Goal: Task Accomplishment & Management: Complete application form

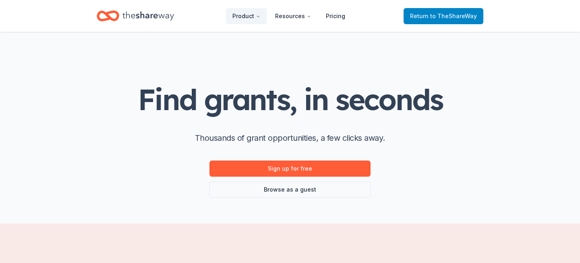
click at [454, 17] on span "to TheShareWay" at bounding box center [453, 15] width 47 height 7
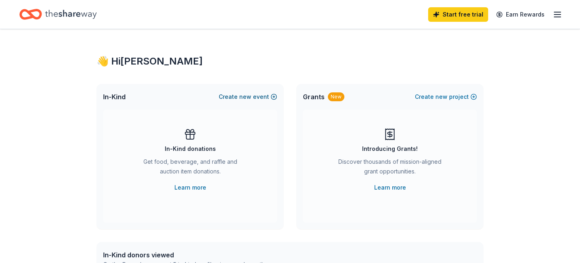
click at [242, 93] on span "new" at bounding box center [245, 97] width 12 height 10
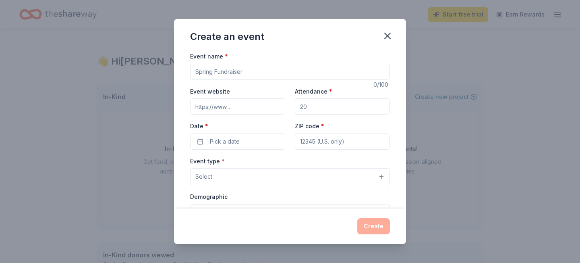
click at [219, 70] on input "Event name *" at bounding box center [290, 72] width 200 height 16
drag, startPoint x: 258, startPoint y: 69, endPoint x: 172, endPoint y: 72, distance: 86.2
click at [172, 72] on div "Create an event Event name * 0 /100 Event website Attendance * Date * Pick a da…" at bounding box center [290, 131] width 580 height 263
type input "Fun Run"
type input "400"
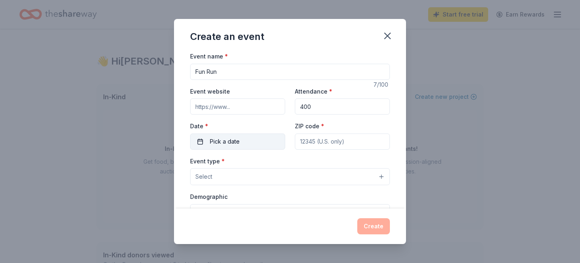
click at [208, 142] on button "Pick a date" at bounding box center [237, 141] width 95 height 16
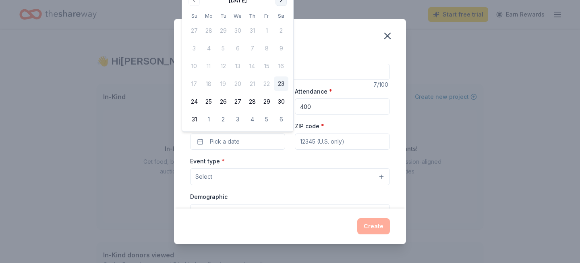
click at [277, 1] on button "Go to next month" at bounding box center [280, 0] width 11 height 11
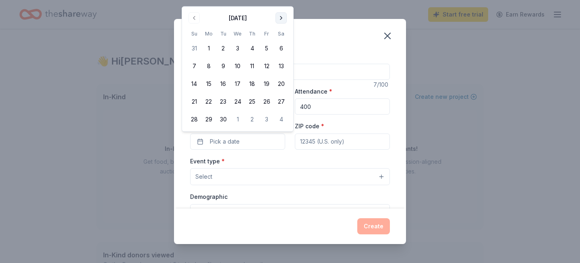
click at [282, 15] on button "Go to next month" at bounding box center [280, 17] width 11 height 11
click at [254, 65] on button "9" at bounding box center [252, 66] width 14 height 14
click at [323, 141] on input "ZIP code *" at bounding box center [342, 141] width 95 height 16
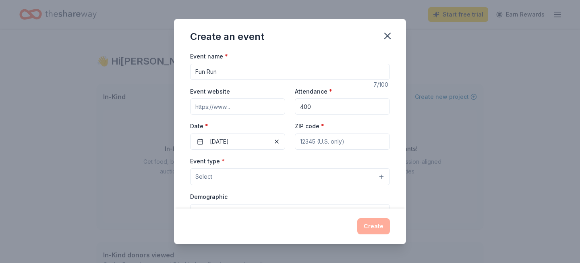
type input "75072"
type input "[STREET_ADDRESS][PERSON_NAME]"
click at [370, 178] on button "Select" at bounding box center [290, 176] width 200 height 17
click at [397, 171] on div "Event name * Fun Run 7 /100 Event website Attendance * 400 Date * [DATE] ZIP co…" at bounding box center [290, 129] width 232 height 157
drag, startPoint x: 341, startPoint y: 33, endPoint x: 340, endPoint y: 25, distance: 8.1
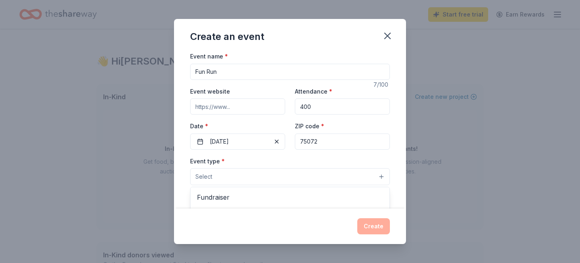
click at [340, 24] on div "Create an event Event name * Fun Run 7 /100 Event website Attendance * 400 Date…" at bounding box center [290, 131] width 232 height 225
click at [382, 174] on button "Select" at bounding box center [290, 176] width 200 height 17
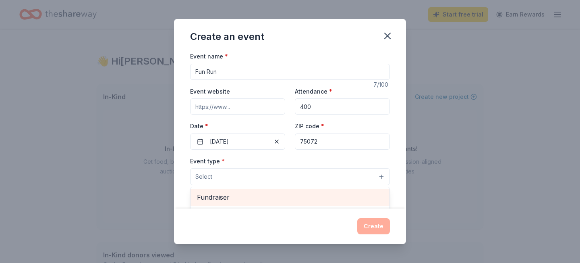
click at [349, 196] on span "Fundraiser" at bounding box center [290, 197] width 186 height 10
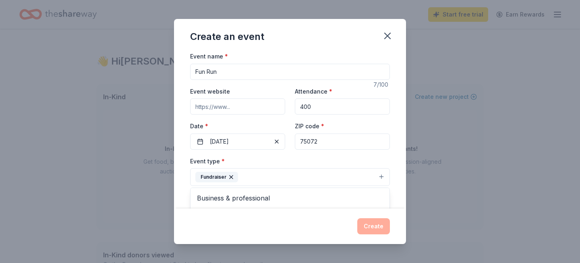
drag, startPoint x: 394, startPoint y: 207, endPoint x: 389, endPoint y: 170, distance: 36.7
click at [389, 171] on div "Event name * Fun Run 7 /100 Event website Attendance * 400 Date * [DATE] ZIP co…" at bounding box center [290, 129] width 232 height 157
click at [306, 36] on div "Create an event" at bounding box center [290, 35] width 232 height 32
click at [384, 34] on icon "button" at bounding box center [387, 35] width 11 height 11
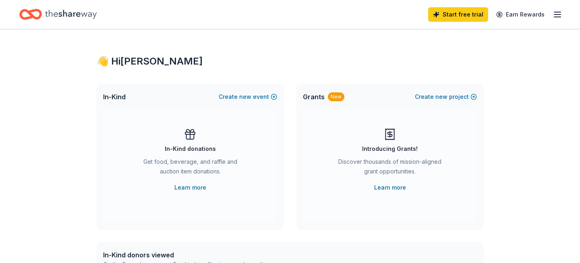
click at [66, 12] on icon "Home" at bounding box center [71, 14] width 52 height 17
click at [542, 120] on div "👋 Hi [PERSON_NAME] In-Kind Create new event In-Kind donations Get food, beverag…" at bounding box center [290, 264] width 580 height 470
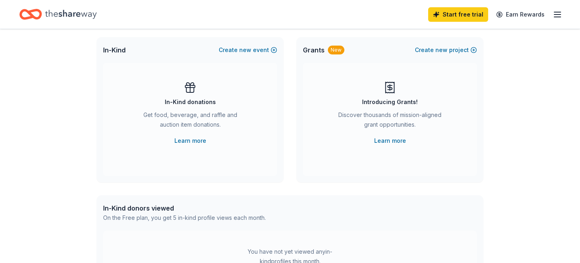
scroll to position [48, 0]
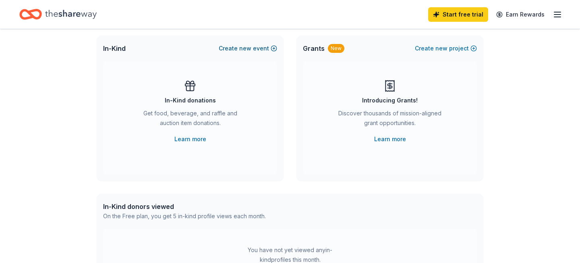
click at [272, 47] on button "Create new event" at bounding box center [248, 48] width 58 height 10
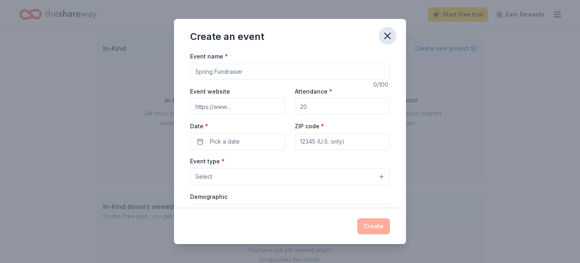
click at [386, 33] on icon "button" at bounding box center [387, 35] width 11 height 11
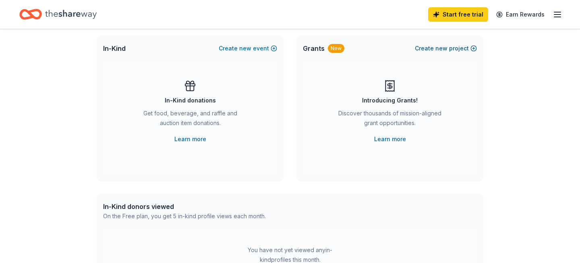
click at [471, 47] on button "Create new project" at bounding box center [446, 48] width 62 height 10
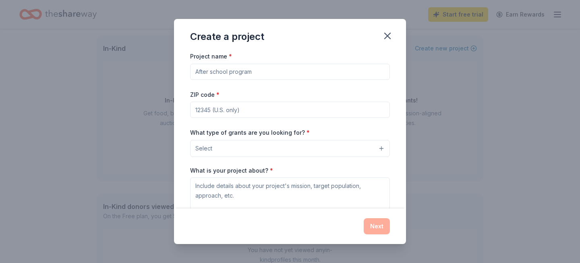
click at [308, 72] on input "Project name *" at bounding box center [290, 72] width 200 height 16
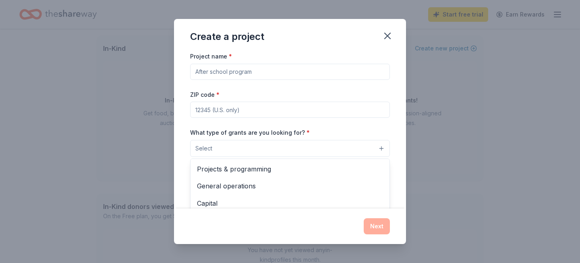
click at [385, 146] on button "Select" at bounding box center [290, 148] width 200 height 17
click at [451, 164] on div "Create a project Project name * ZIP code * What type of grants are you looking …" at bounding box center [290, 131] width 580 height 263
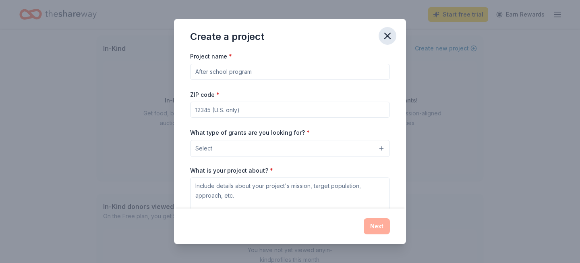
click at [385, 31] on icon "button" at bounding box center [387, 35] width 11 height 11
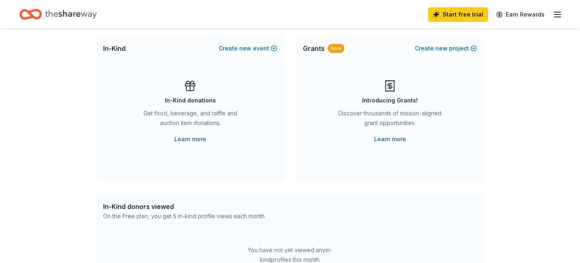
click at [533, 156] on div "👋 Hi [PERSON_NAME] In-Kind Create new event In-Kind donations Get food, beverag…" at bounding box center [290, 216] width 580 height 470
click at [501, 135] on div "👋 Hi [PERSON_NAME] In-Kind Create new event In-Kind donations Get food, beverag…" at bounding box center [290, 216] width 580 height 470
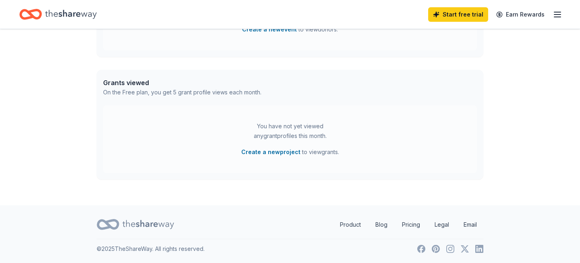
scroll to position [295, 0]
click at [262, 151] on button "Create a new project" at bounding box center [270, 152] width 59 height 10
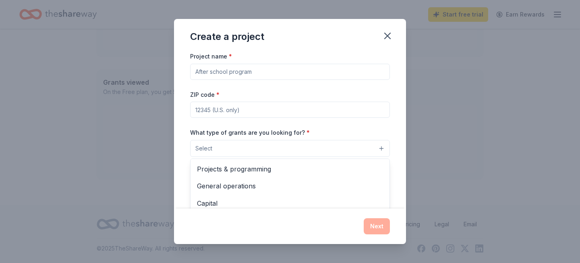
click at [376, 151] on button "Select" at bounding box center [290, 148] width 200 height 17
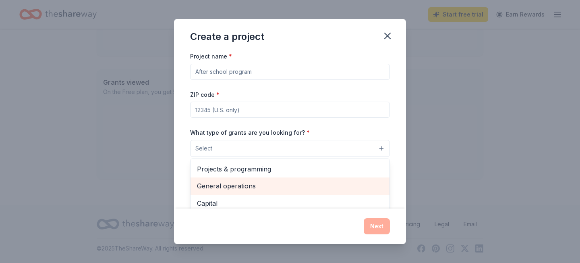
click at [335, 181] on span "General operations" at bounding box center [290, 185] width 186 height 10
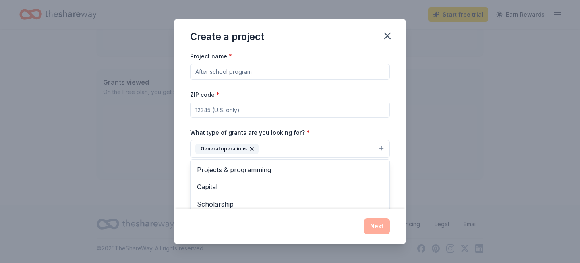
click at [391, 129] on div "Project name * ZIP code * What type of grants are you looking for? * General op…" at bounding box center [290, 129] width 232 height 157
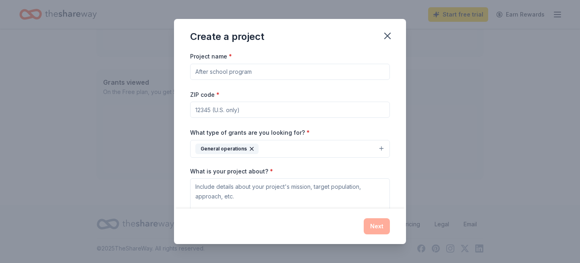
click at [381, 147] on button "General operations" at bounding box center [290, 149] width 200 height 18
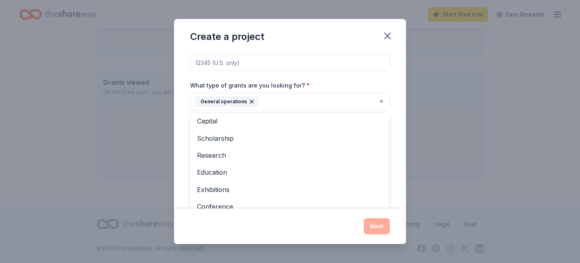
scroll to position [2, 0]
click at [366, 63] on div "Project name * ZIP code * What type of grants are you looking for? * General op…" at bounding box center [290, 115] width 200 height 222
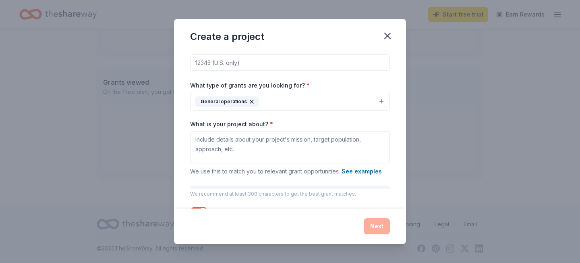
click at [360, 62] on input "ZIP code *" at bounding box center [290, 62] width 200 height 16
type input "75072"
click at [399, 107] on div "Project name * ZIP code * 75072 What type of grants are you looking for? * Gene…" at bounding box center [290, 129] width 232 height 157
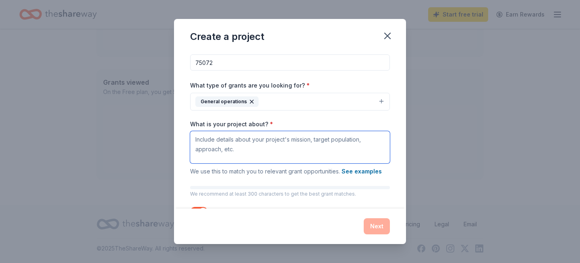
click at [325, 143] on textarea "What is your project about? *" at bounding box center [290, 147] width 200 height 32
click at [303, 142] on textarea "What is your project about? *" at bounding box center [290, 147] width 200 height 32
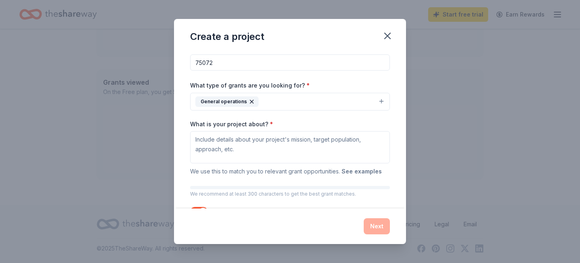
click at [372, 169] on button "See examples" at bounding box center [361, 171] width 40 height 10
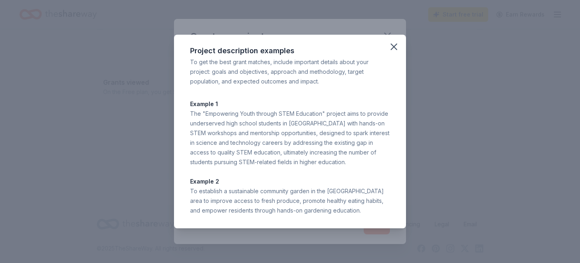
click at [308, 120] on div "The "Empowering Youth through STEM Education" project aims to provide underserv…" at bounding box center [290, 138] width 200 height 58
drag, startPoint x: 310, startPoint y: 127, endPoint x: 307, endPoint y: 218, distance: 91.4
click at [306, 217] on div "Project description examples To get the best grant matches, include important d…" at bounding box center [290, 131] width 232 height 193
click at [393, 43] on icon "button" at bounding box center [393, 46] width 11 height 11
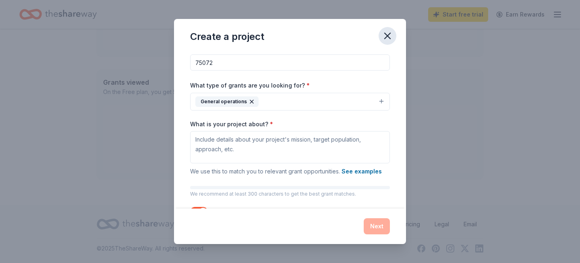
click at [387, 36] on icon "button" at bounding box center [388, 36] width 6 height 6
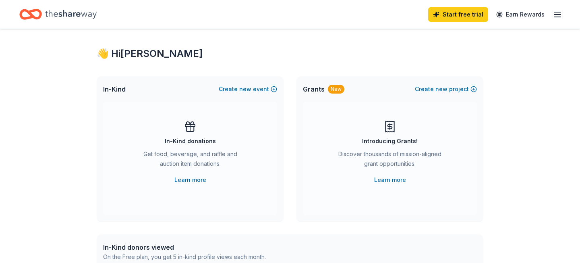
scroll to position [0, 0]
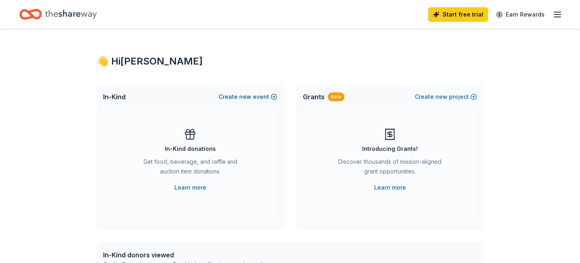
click at [248, 95] on span "new" at bounding box center [245, 97] width 12 height 10
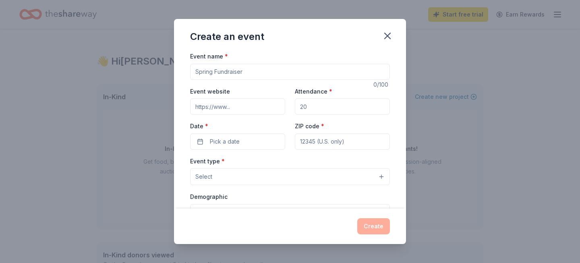
click at [259, 68] on input "Event name *" at bounding box center [290, 72] width 200 height 16
type input "S"
type input "Family Mixer Spring Fundraiser"
type input "100"
click at [218, 144] on span "Pick a date" at bounding box center [225, 141] width 30 height 10
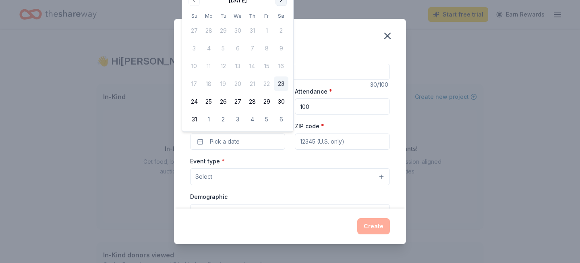
click at [281, 0] on button "Go to next month" at bounding box center [280, 0] width 11 height 11
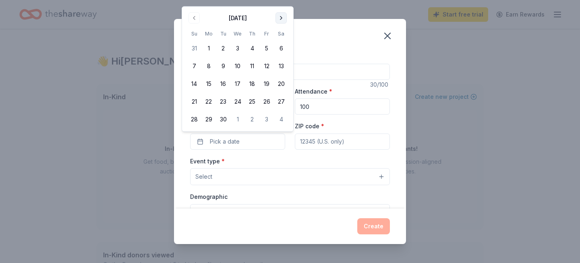
click at [280, 17] on button "Go to next month" at bounding box center [280, 17] width 11 height 11
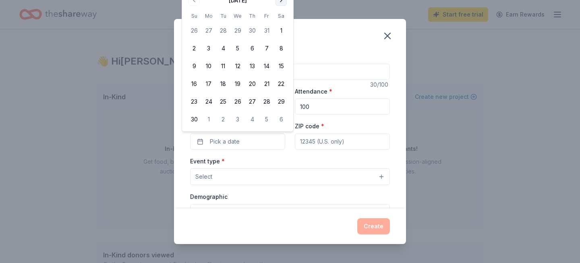
click at [279, 0] on button "Go to next month" at bounding box center [280, 0] width 11 height 11
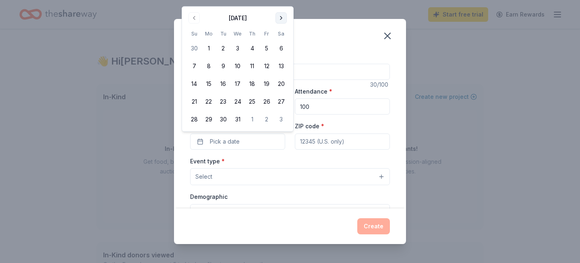
click at [279, 15] on button "Go to next month" at bounding box center [280, 17] width 11 height 11
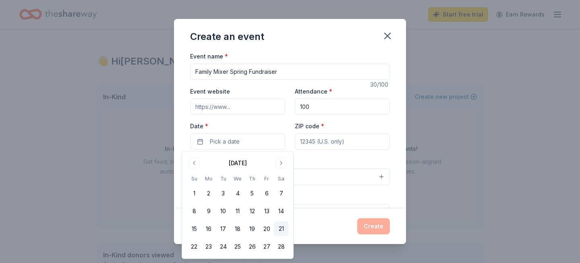
click at [282, 230] on button "21" at bounding box center [281, 228] width 14 height 14
click at [332, 141] on input "ZIP code *" at bounding box center [342, 141] width 95 height 16
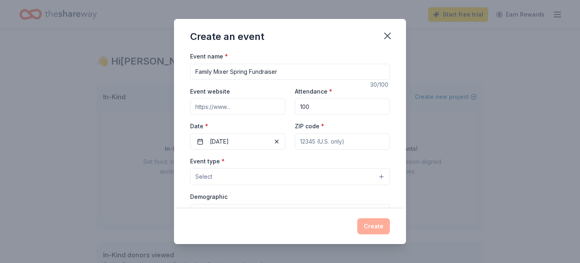
type input "75072"
type input "[STREET_ADDRESS][PERSON_NAME]"
click at [355, 174] on button "Select" at bounding box center [290, 176] width 200 height 17
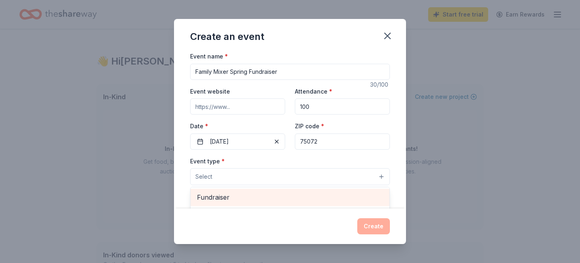
click at [336, 199] on span "Fundraiser" at bounding box center [290, 197] width 186 height 10
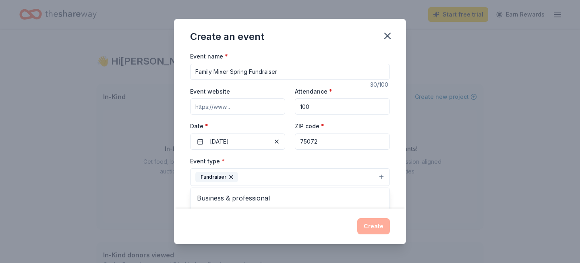
click at [394, 160] on div "Event name * Family Mixer Spring Fundraiser 30 /100 Event website Attendance * …" at bounding box center [290, 129] width 232 height 157
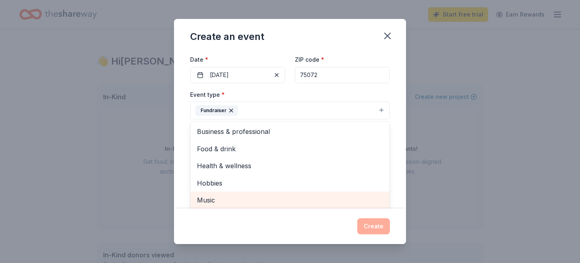
scroll to position [75, 0]
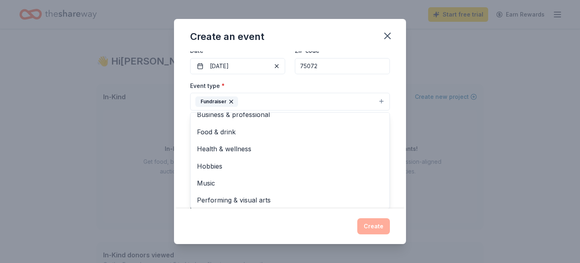
click at [390, 87] on div "Event name * Family Mixer Spring Fundraiser 30 /100 Event website Attendance * …" at bounding box center [290, 129] width 232 height 157
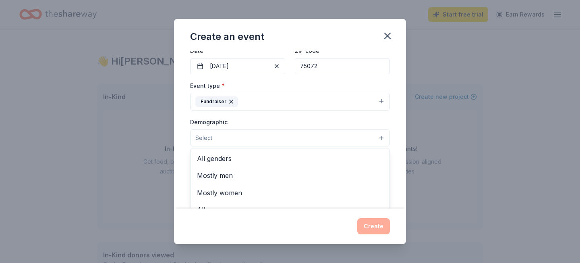
click at [376, 138] on button "Select" at bounding box center [290, 137] width 200 height 17
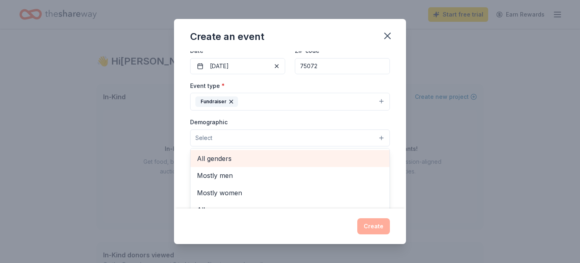
click at [356, 157] on span "All genders" at bounding box center [290, 158] width 186 height 10
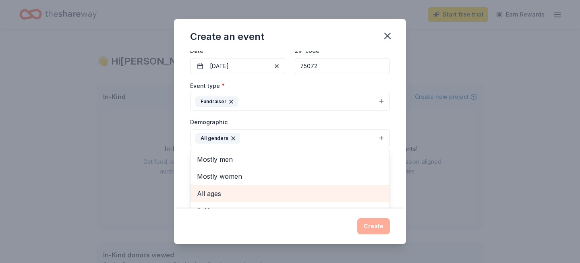
click at [335, 194] on span "All ages" at bounding box center [290, 193] width 186 height 10
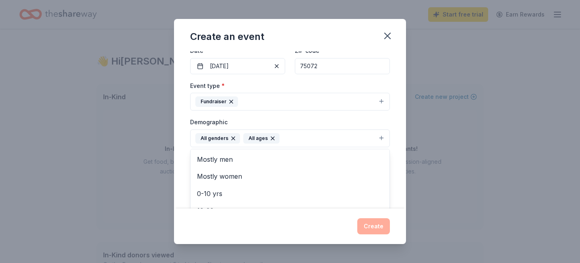
click at [399, 124] on div "Event name * Family Mixer Spring Fundraiser 30 /100 Event website Attendance * …" at bounding box center [290, 129] width 232 height 157
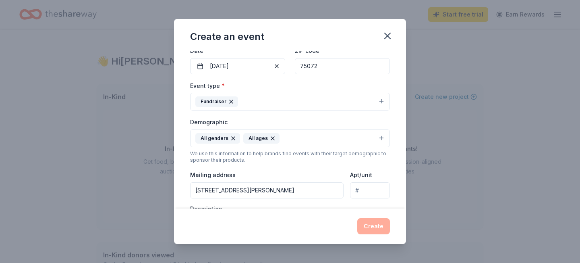
click at [391, 180] on div "Event name * Family Mixer Spring Fundraiser 30 /100 Event website Attendance * …" at bounding box center [290, 129] width 232 height 157
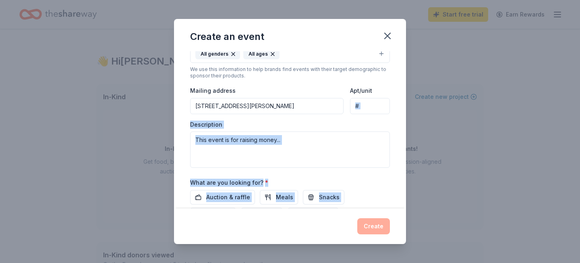
scroll to position [230, 0]
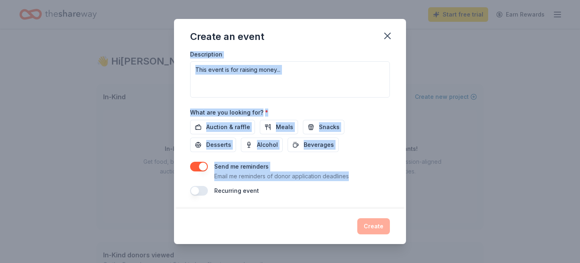
drag, startPoint x: 392, startPoint y: 174, endPoint x: 375, endPoint y: 181, distance: 18.6
click at [375, 181] on div "Event name * Family Mixer Spring Fundraiser 30 /100 Event website Attendance * …" at bounding box center [290, 129] width 232 height 157
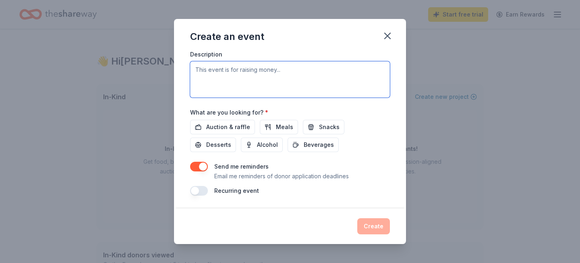
click at [355, 81] on textarea at bounding box center [290, 79] width 200 height 36
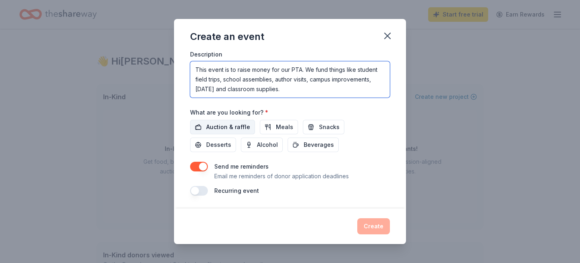
type textarea "This event is to raise money for our PTA. We fund things like student field tri…"
click at [230, 126] on span "Auction & raffle" at bounding box center [228, 127] width 44 height 10
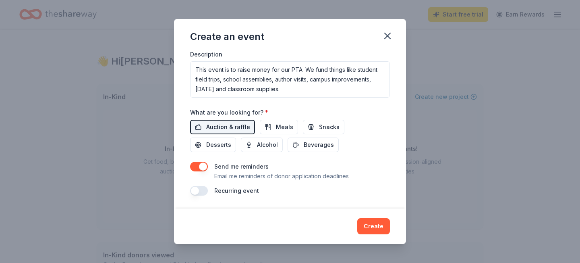
click at [365, 170] on div "Send me reminders Email me reminders of donor application deadlines" at bounding box center [290, 170] width 200 height 19
click at [324, 89] on textarea "This event is to raise money for our PTA. We fund things like student field tri…" at bounding box center [290, 79] width 200 height 36
click at [353, 153] on div "Event name * Family Mixer Spring Fundraiser 30 /100 Event website Attendance * …" at bounding box center [290, 9] width 200 height 374
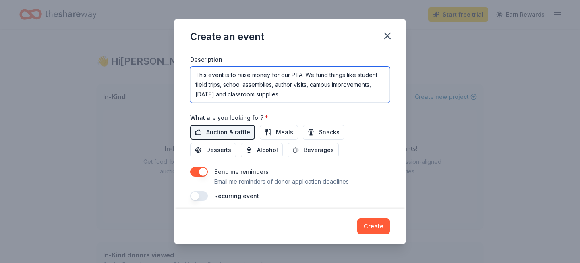
scroll to position [217, 0]
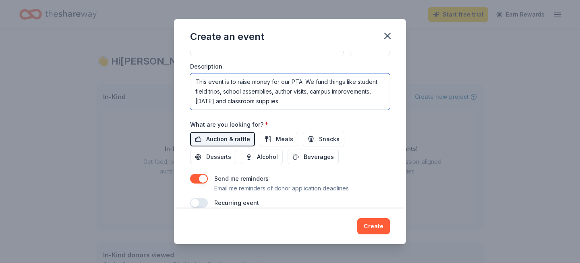
drag, startPoint x: 351, startPoint y: 86, endPoint x: 349, endPoint y: 55, distance: 31.1
click at [349, 55] on div "Event type * Fundraiser Demographic All genders All ages We use this informatio…" at bounding box center [290, 23] width 200 height 171
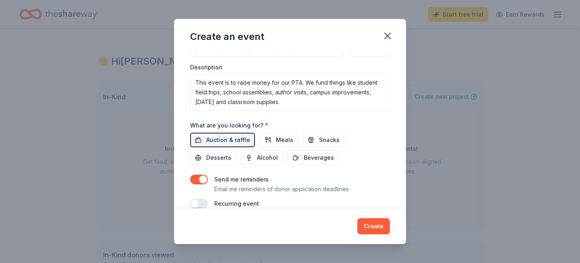
click at [363, 176] on div "Send me reminders Email me reminders of donor application deadlines" at bounding box center [290, 183] width 200 height 19
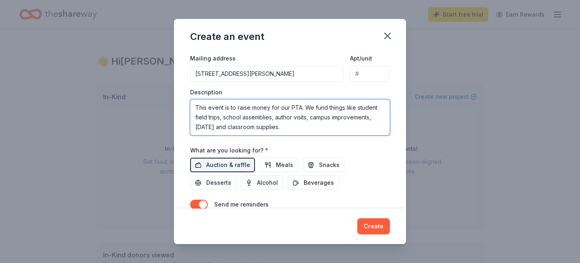
scroll to position [230, 0]
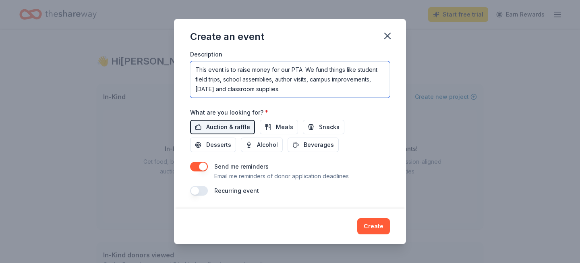
drag, startPoint x: 335, startPoint y: 100, endPoint x: 323, endPoint y: 215, distance: 115.3
click at [323, 215] on div "Create an event Event name * Family Mixer Spring Fundraiser 30 /100 Event websi…" at bounding box center [290, 131] width 232 height 225
click at [378, 152] on div "Event name * Family Mixer Spring Fundraiser 30 /100 Event website Attendance * …" at bounding box center [290, 9] width 200 height 374
click at [371, 224] on button "Create" at bounding box center [373, 226] width 33 height 16
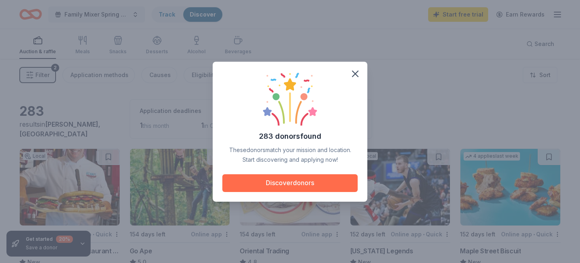
click at [309, 178] on button "Discover donors" at bounding box center [289, 183] width 135 height 18
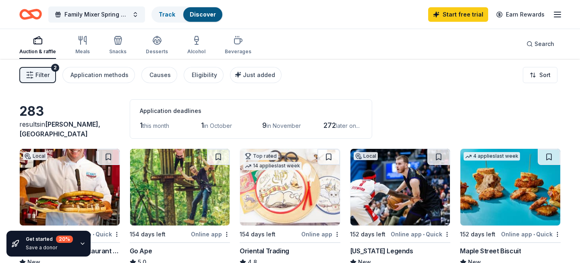
click at [488, 83] on div "Filter 2 Application methods Causes Eligibility Just added Sort" at bounding box center [290, 75] width 580 height 32
click at [84, 44] on icon "button" at bounding box center [83, 40] width 10 height 10
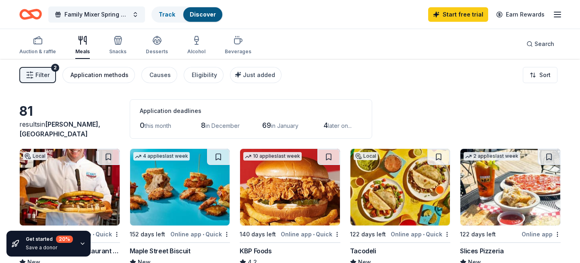
click at [116, 76] on div "Application methods" at bounding box center [99, 75] width 58 height 10
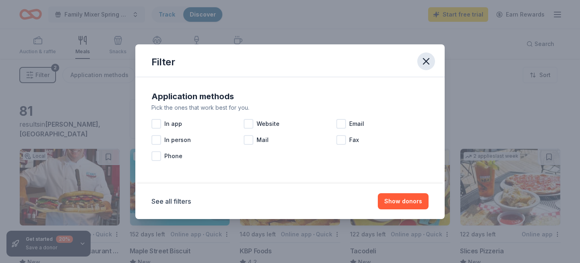
click at [428, 59] on icon "button" at bounding box center [426, 61] width 6 height 6
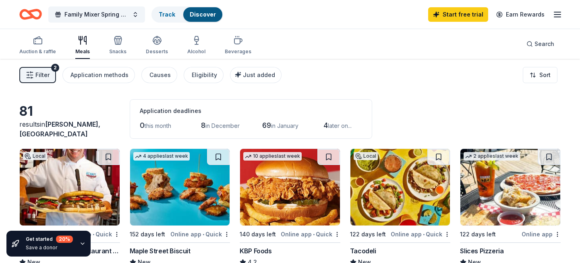
click at [434, 90] on div "Filter 2 Application methods Causes Eligibility Just added Sort" at bounding box center [290, 75] width 580 height 32
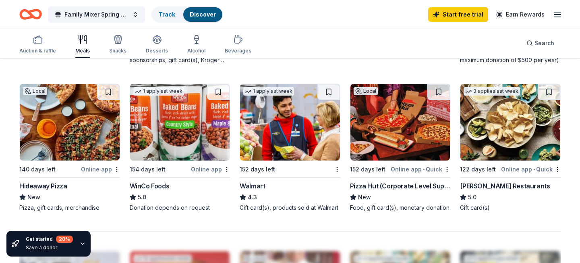
scroll to position [531, 0]
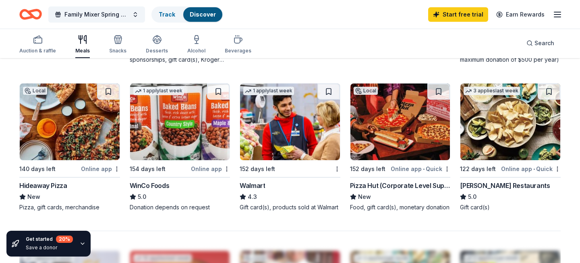
click at [573, 196] on div "81 results in [GEOGRAPHIC_DATA], [GEOGRAPHIC_DATA] Application deadlines 0 this…" at bounding box center [290, 40] width 580 height 1026
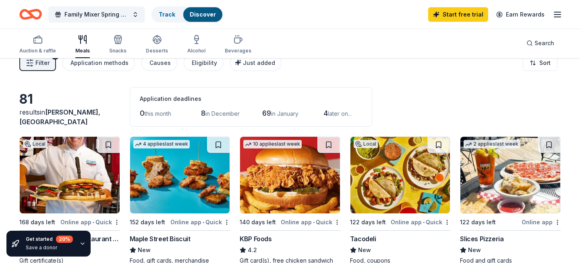
scroll to position [0, 0]
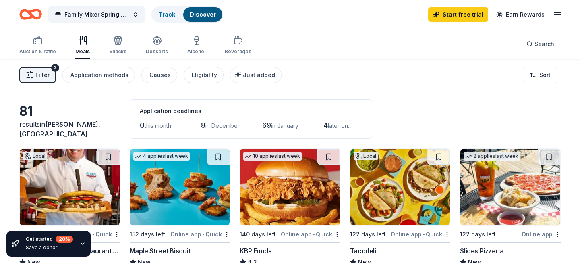
click at [35, 14] on icon "Home" at bounding box center [30, 14] width 23 height 19
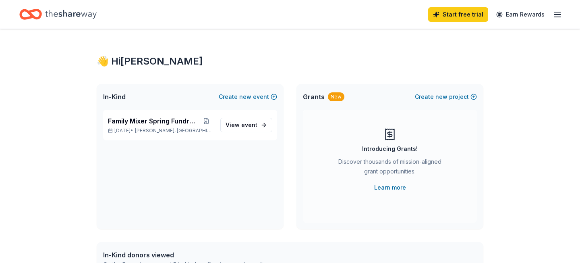
click at [538, 116] on div "👋 Hi [PERSON_NAME] In-Kind Create new event Family Mixer Spring Fundraiser [DAT…" at bounding box center [290, 256] width 580 height 454
click at [230, 97] on button "Create new event" at bounding box center [248, 97] width 58 height 10
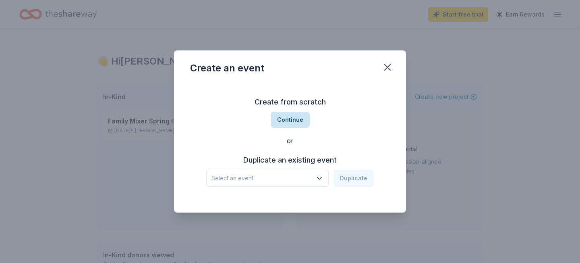
click at [286, 119] on button "Continue" at bounding box center [290, 120] width 39 height 16
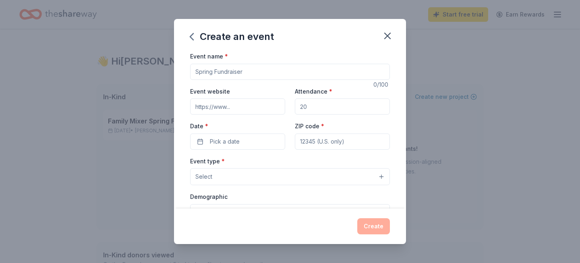
click at [278, 73] on input "Event name *" at bounding box center [290, 72] width 200 height 16
